Goal: Transaction & Acquisition: Purchase product/service

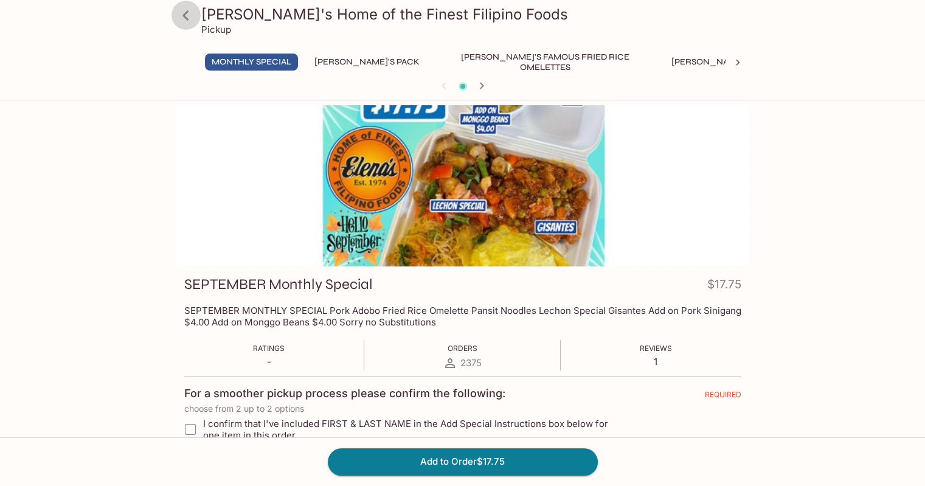
click at [187, 13] on icon at bounding box center [185, 15] width 21 height 21
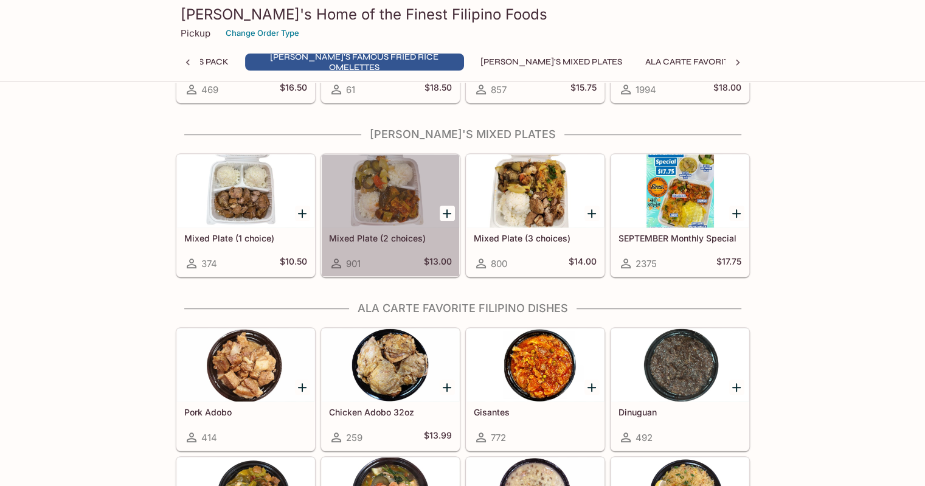
click at [360, 193] on div at bounding box center [390, 191] width 137 height 73
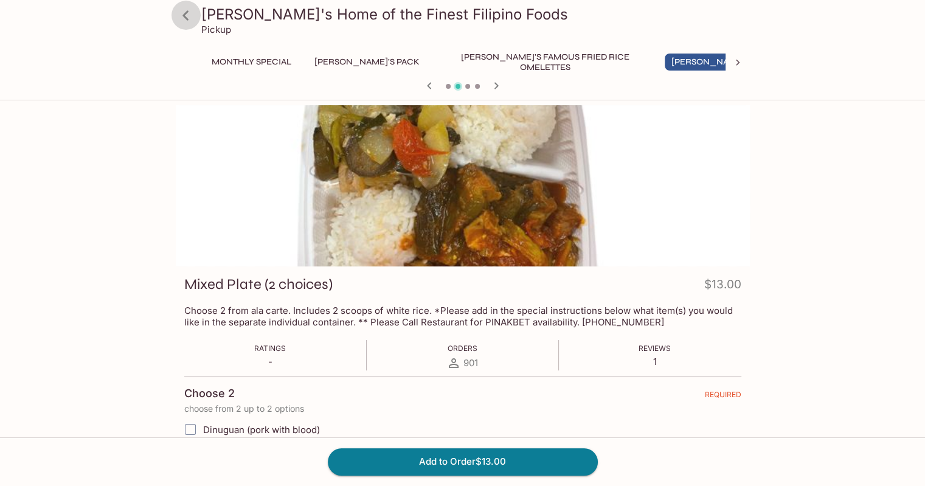
click at [188, 23] on icon at bounding box center [185, 15] width 21 height 21
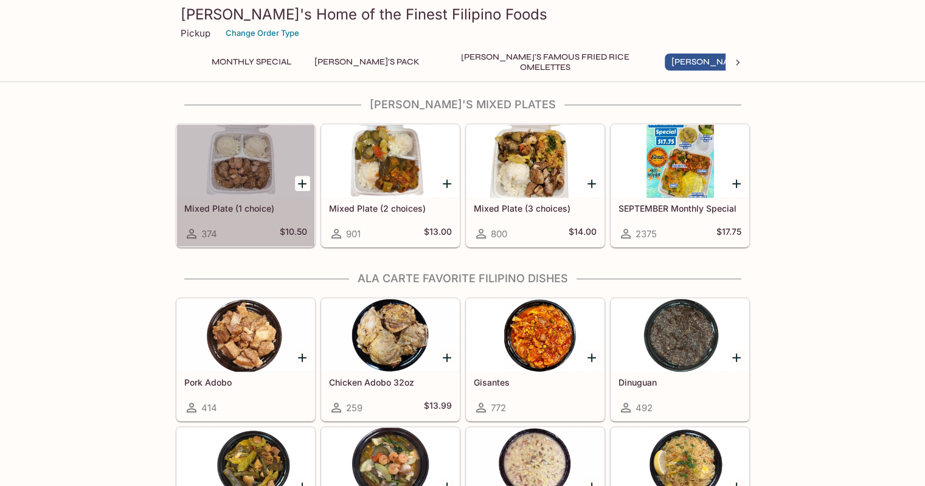
click at [209, 160] on div at bounding box center [245, 161] width 137 height 73
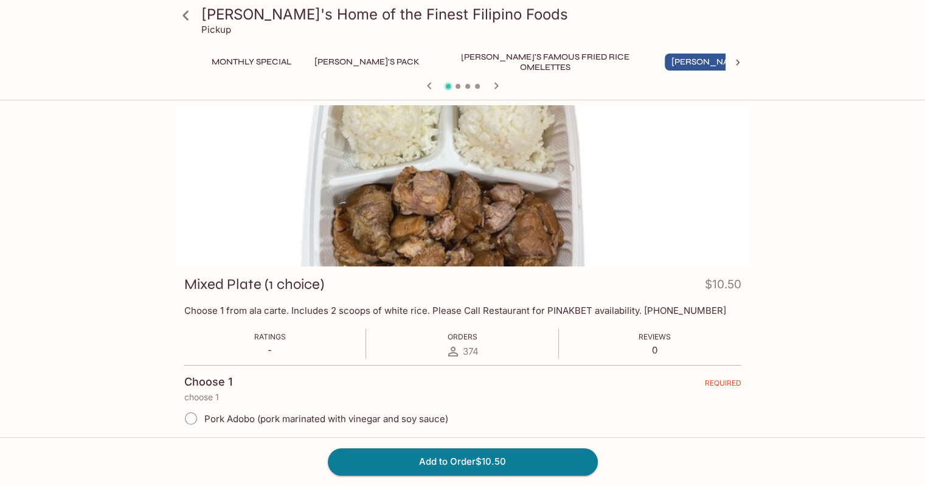
click at [388, 194] on div at bounding box center [463, 185] width 574 height 161
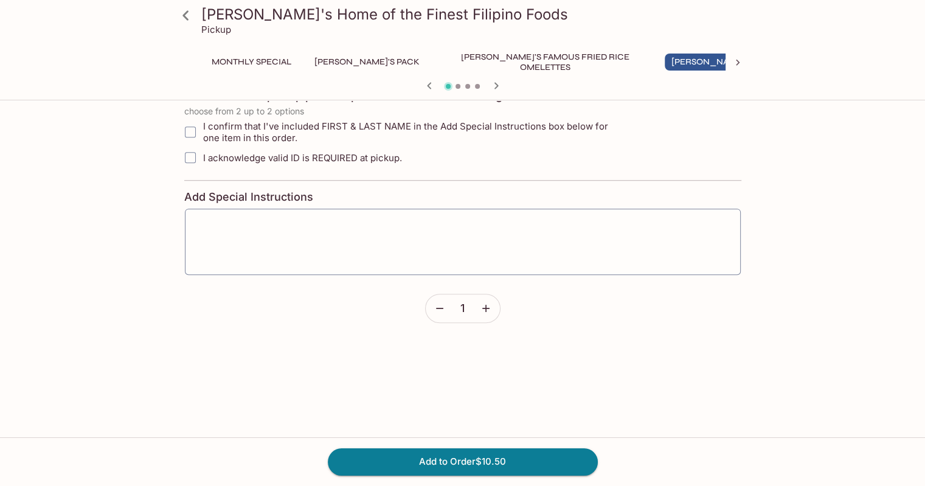
scroll to position [45, 0]
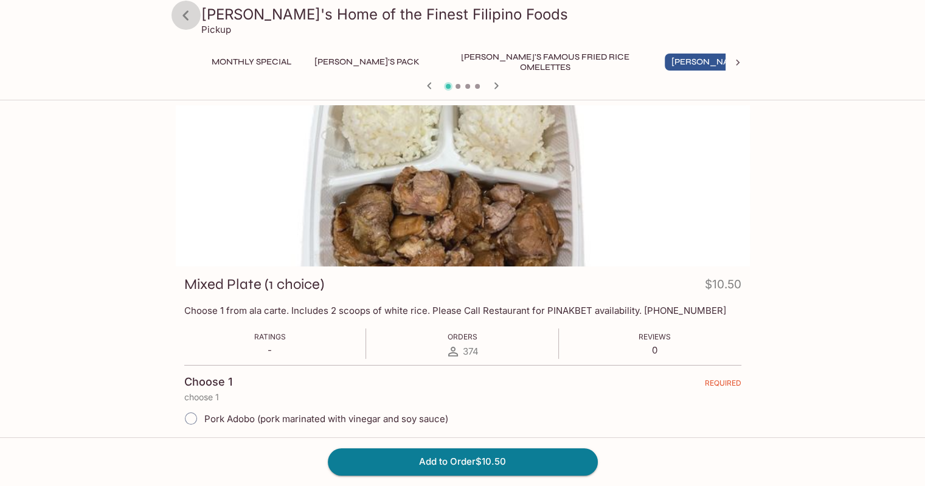
click at [187, 15] on icon at bounding box center [185, 15] width 21 height 21
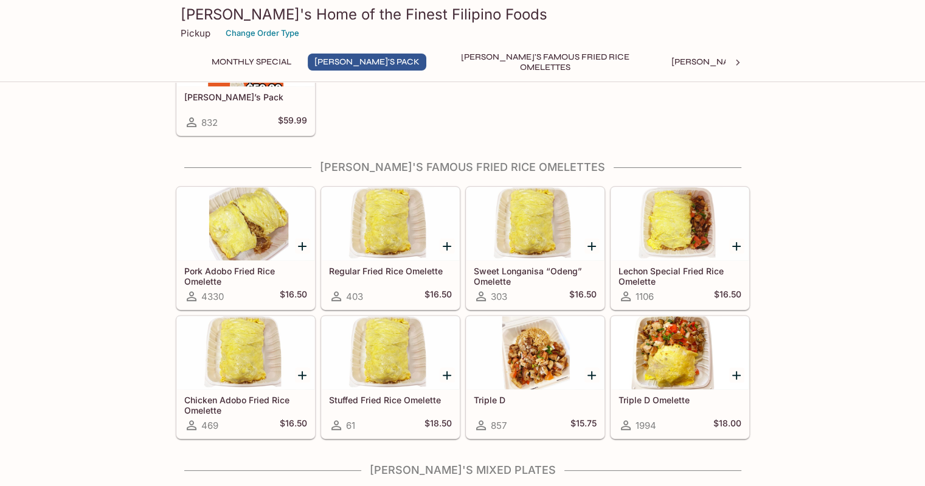
scroll to position [557, 0]
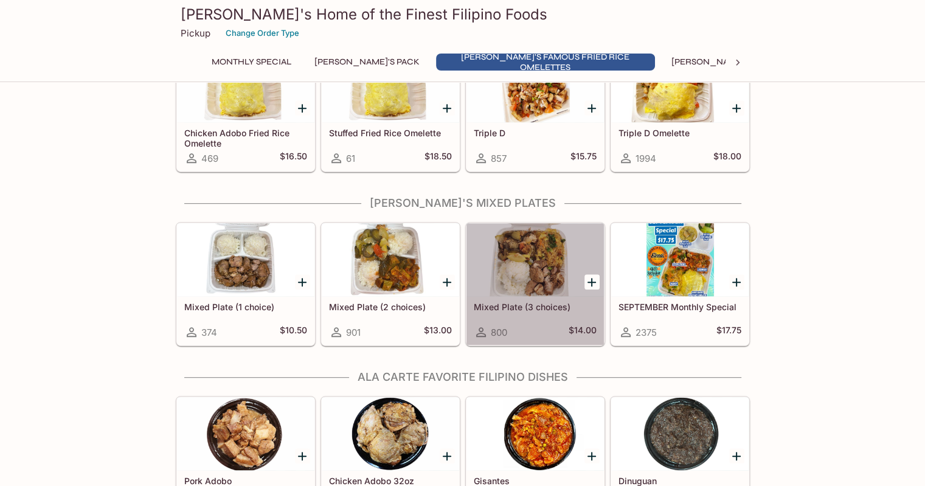
click at [543, 291] on div at bounding box center [535, 259] width 137 height 73
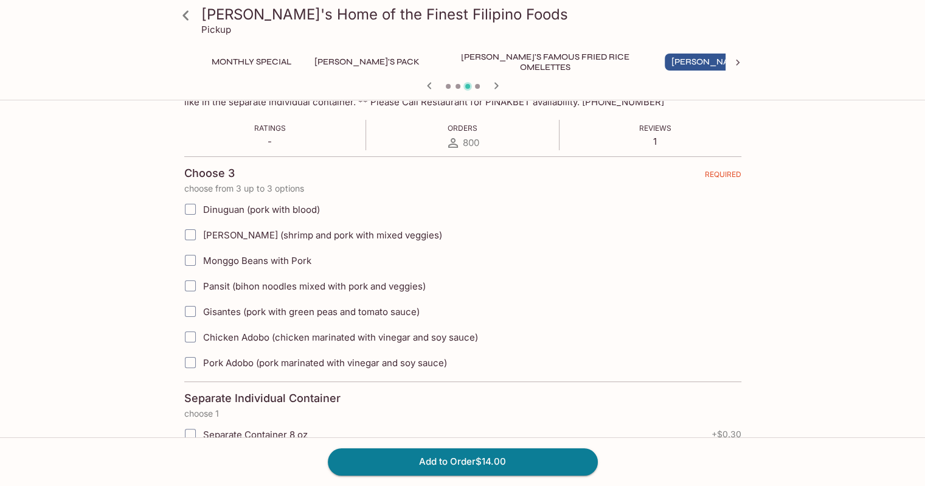
scroll to position [221, 0]
click at [197, 350] on input "Pork Adobo (pork marinated with vinegar and soy sauce)" at bounding box center [190, 362] width 24 height 24
checkbox input "true"
click at [195, 282] on input "Pansit (bihon noodles mixed with pork and veggies)" at bounding box center [190, 285] width 24 height 24
checkbox input "true"
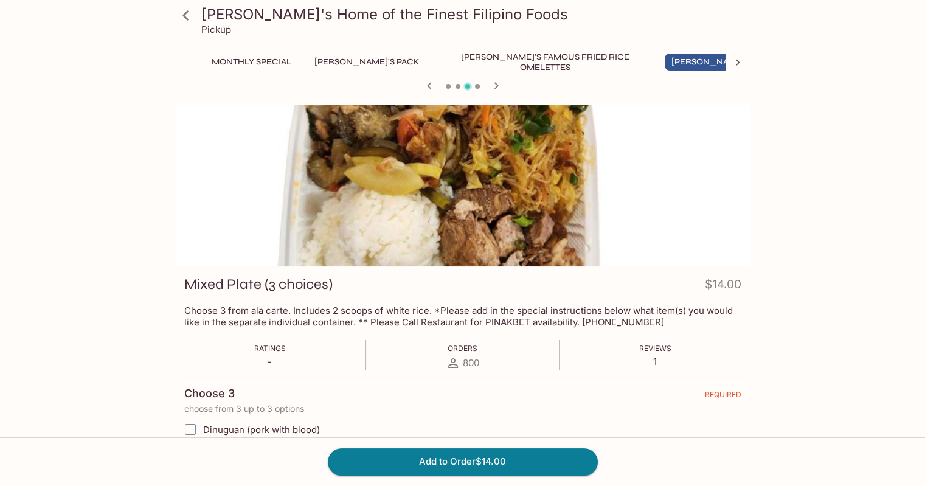
scroll to position [148, 0]
